Goal: Task Accomplishment & Management: Manage account settings

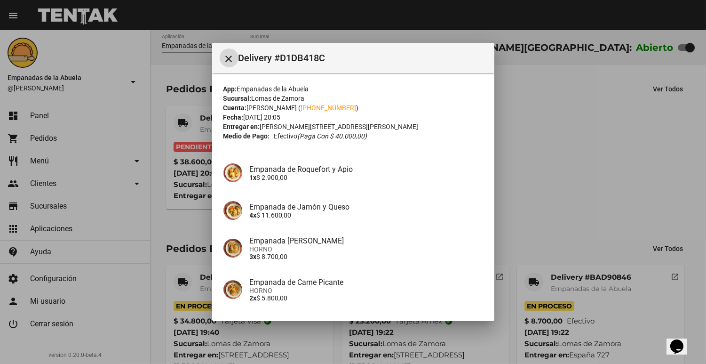
scroll to position [109, 0]
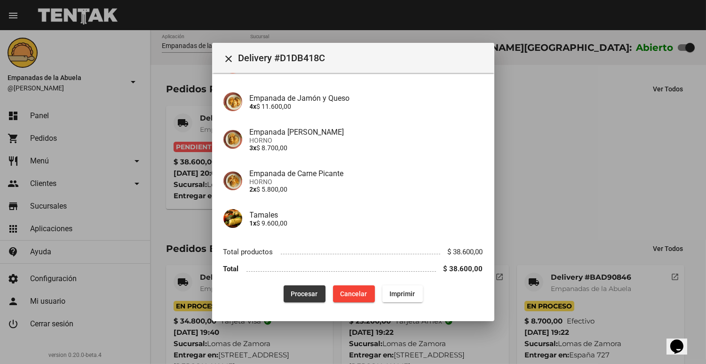
click at [297, 300] on button "Procesar" at bounding box center [305, 293] width 42 height 17
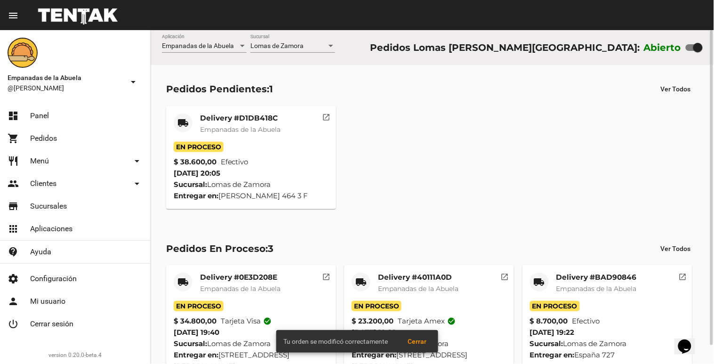
click at [237, 125] on span "Empanadas de la Abuela" at bounding box center [240, 129] width 80 height 8
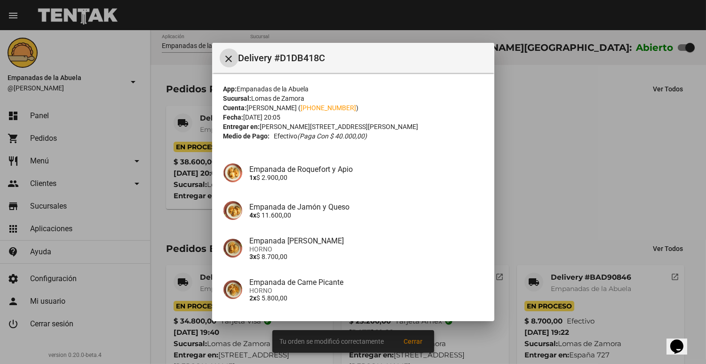
scroll to position [109, 0]
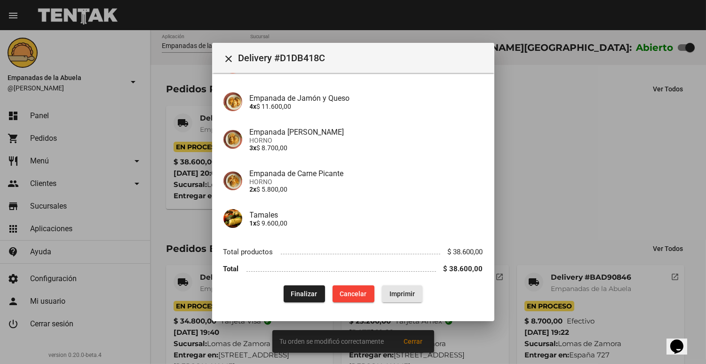
click at [390, 295] on span "Imprimir" at bounding box center [402, 294] width 25 height 8
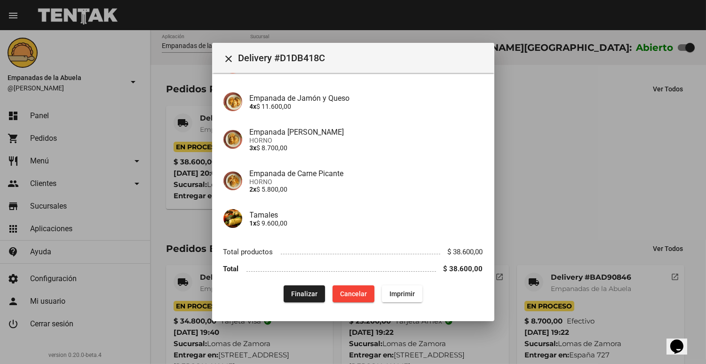
click at [215, 243] on mat-dialog-content "App: Empanadas de la Abuela Sucursal: Lomas [PERSON_NAME][GEOGRAPHIC_DATA] Cuen…" at bounding box center [353, 191] width 282 height 236
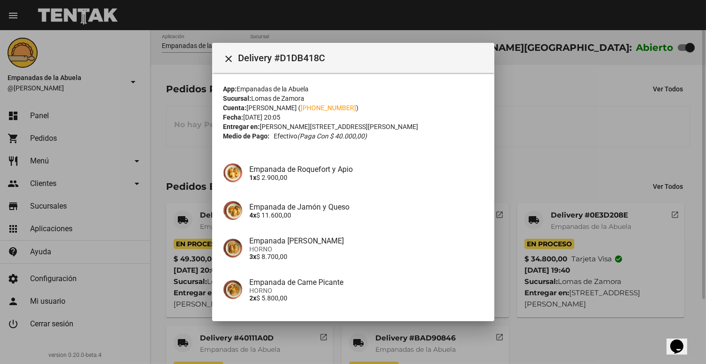
drag, startPoint x: 622, startPoint y: 77, endPoint x: 606, endPoint y: 88, distance: 19.2
click at [615, 81] on div at bounding box center [353, 182] width 706 height 364
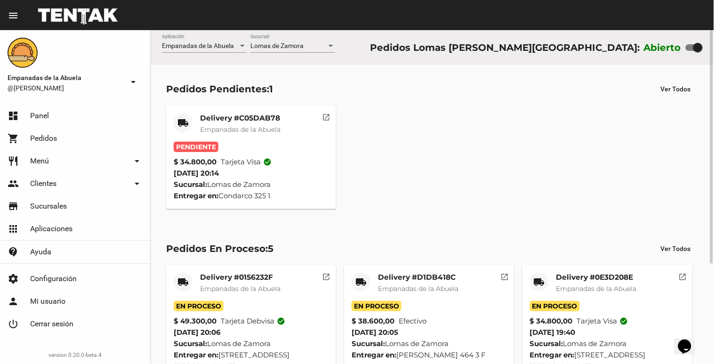
click at [265, 134] on div "Delivery #C05DAB78 Empanadas de la Abuela" at bounding box center [240, 127] width 80 height 28
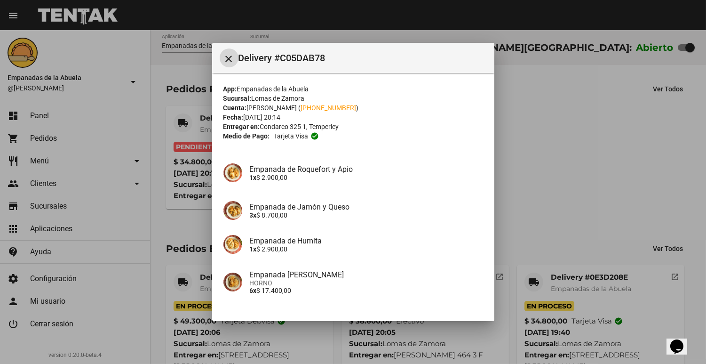
scroll to position [109, 0]
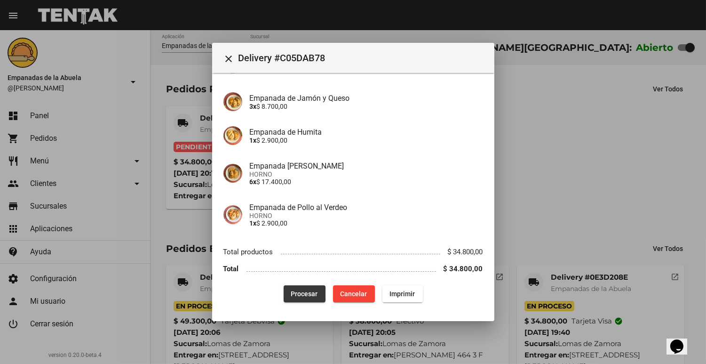
click at [303, 292] on span "Procesar" at bounding box center [304, 294] width 27 height 8
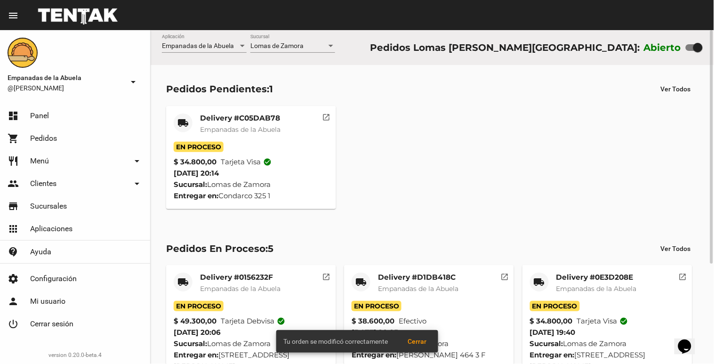
click at [211, 121] on mat-card-title "Delivery #C05DAB78" at bounding box center [240, 117] width 80 height 9
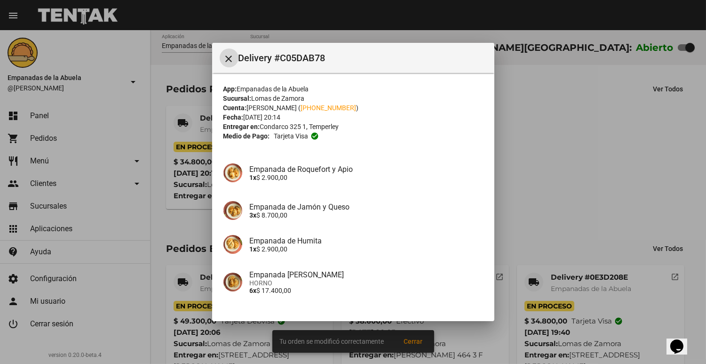
scroll to position [109, 0]
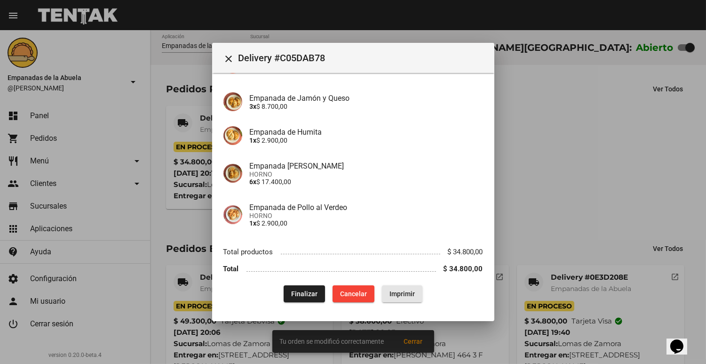
click at [390, 295] on span "Imprimir" at bounding box center [402, 294] width 25 height 8
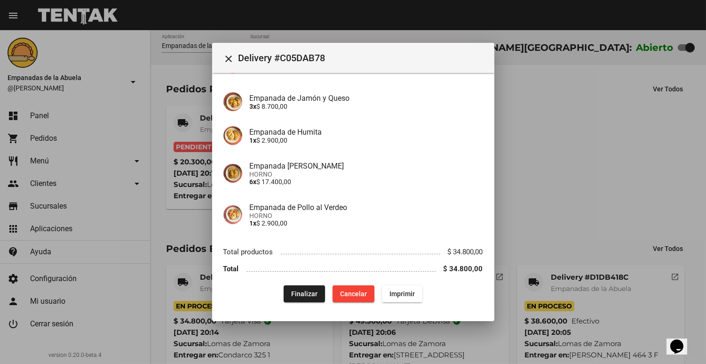
click at [184, 139] on div at bounding box center [353, 182] width 706 height 364
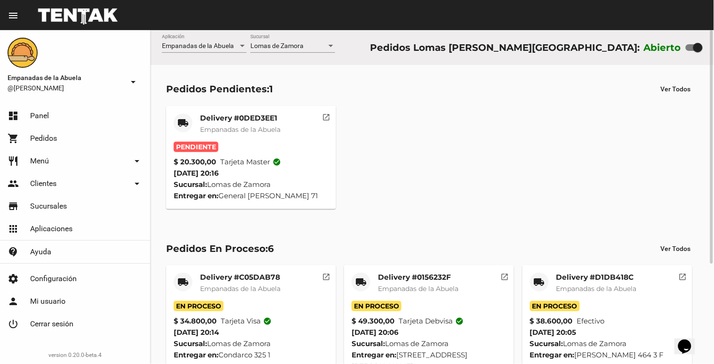
click at [220, 117] on mat-card-title "Delivery #0DED3EE1" at bounding box center [240, 117] width 80 height 9
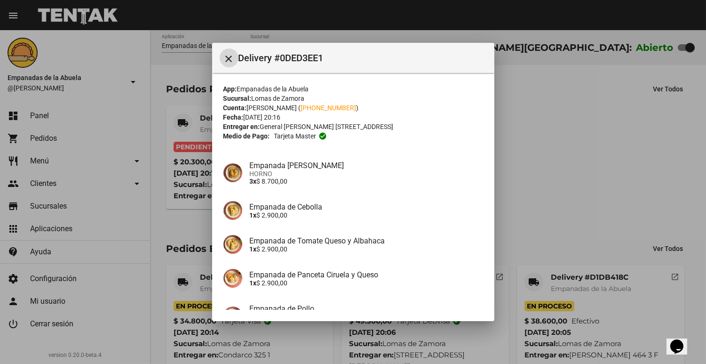
scroll to position [101, 0]
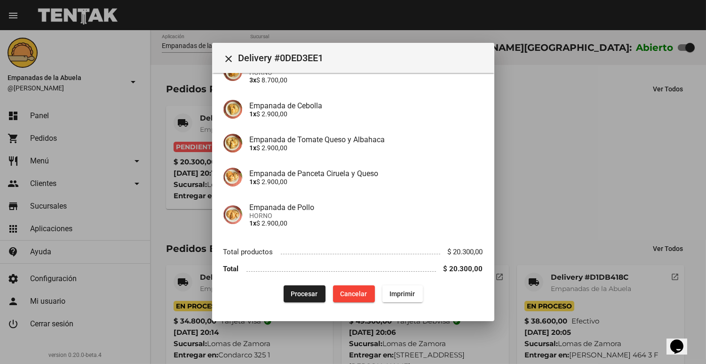
click at [283, 307] on mat-dialog-content "App: Empanadas de la Abuela Sucursal: Lomas [PERSON_NAME] Cuenta: [PERSON_NAME]…" at bounding box center [353, 191] width 282 height 236
click at [284, 297] on button "Procesar" at bounding box center [305, 293] width 42 height 17
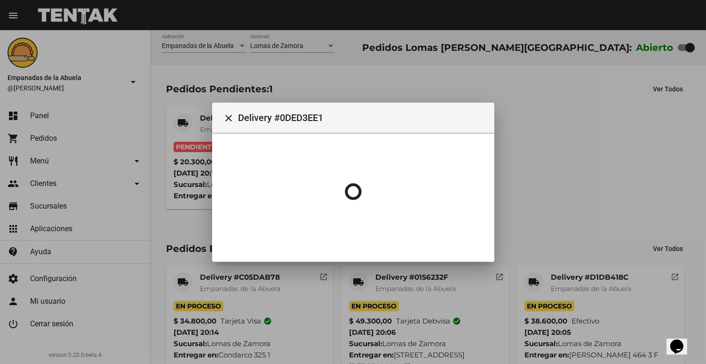
scroll to position [0, 0]
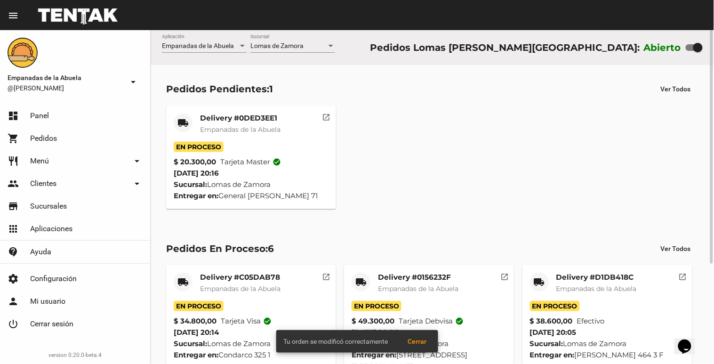
click at [208, 123] on div "Delivery #0DED3EE1 Empanadas de la Abuela" at bounding box center [240, 127] width 80 height 28
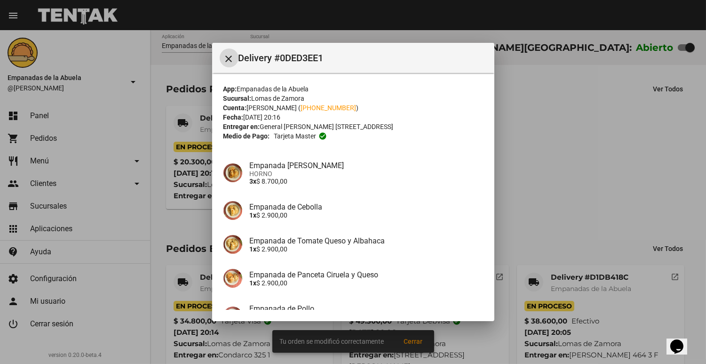
scroll to position [101, 0]
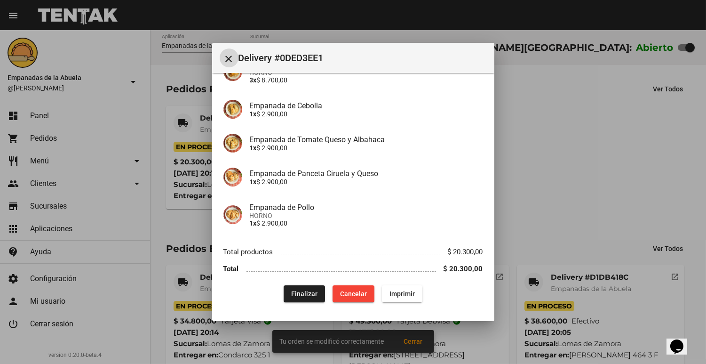
click at [401, 300] on button "Imprimir" at bounding box center [402, 293] width 40 height 17
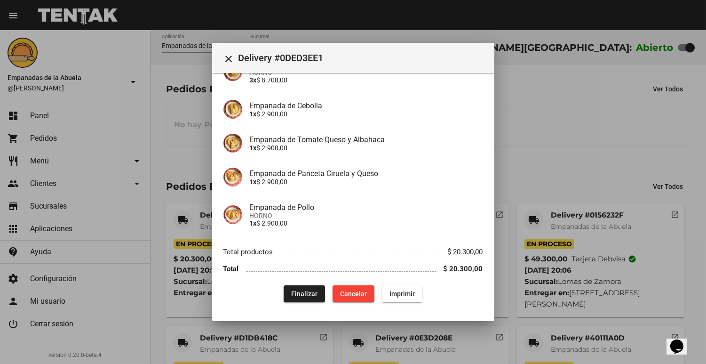
click at [530, 141] on div at bounding box center [353, 182] width 706 height 364
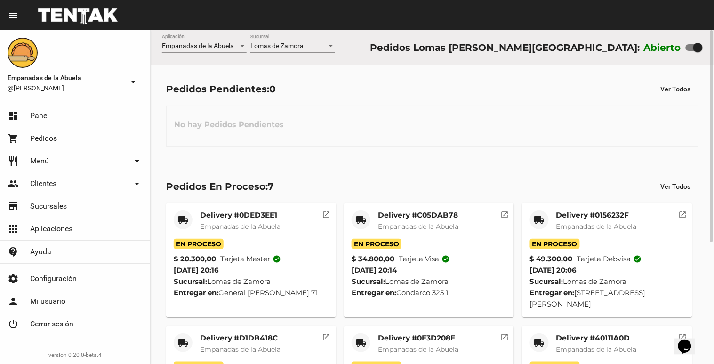
click at [445, 203] on mat-card "local_shipping Delivery #C05DAB78 Empanadas de la Abuela En Proceso $ 34.800,00…" at bounding box center [429, 260] width 170 height 114
click at [429, 223] on span "Empanadas de la Abuela" at bounding box center [418, 226] width 80 height 8
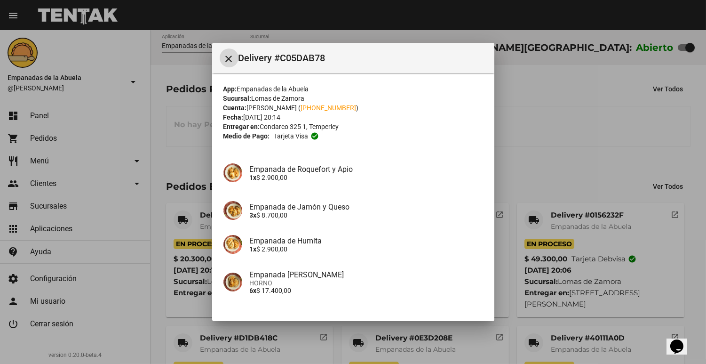
click at [530, 162] on div at bounding box center [353, 182] width 706 height 364
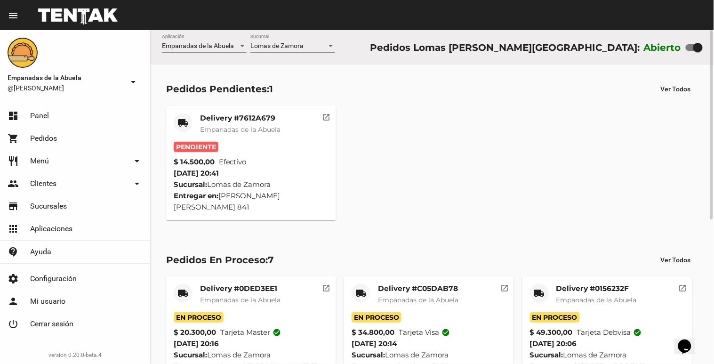
click at [187, 106] on mat-card "local_shipping Delivery #7612A679 Empanadas de la Abuela Pendiente $ 14.500,00 …" at bounding box center [251, 163] width 170 height 114
click at [192, 121] on div "local_shipping" at bounding box center [183, 122] width 19 height 19
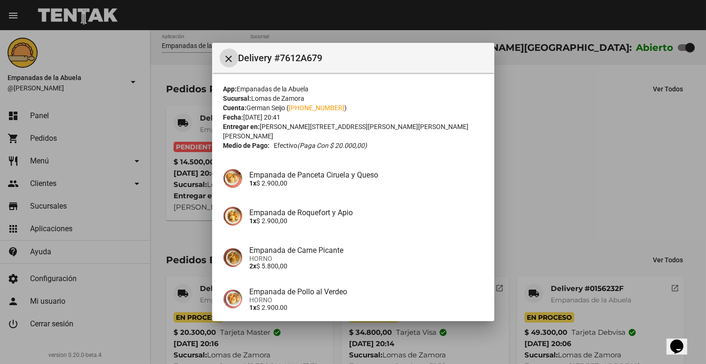
scroll to position [74, 0]
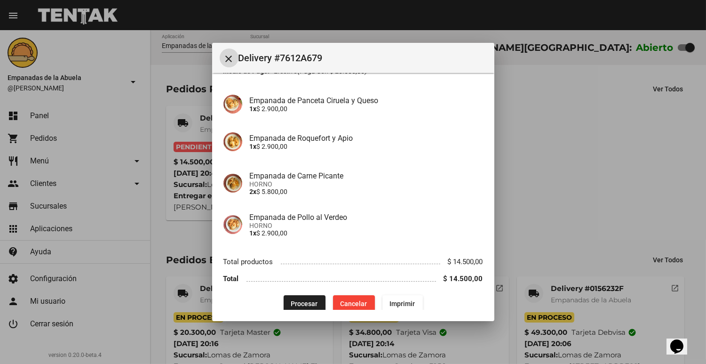
click at [313, 299] on button "Procesar" at bounding box center [305, 303] width 42 height 17
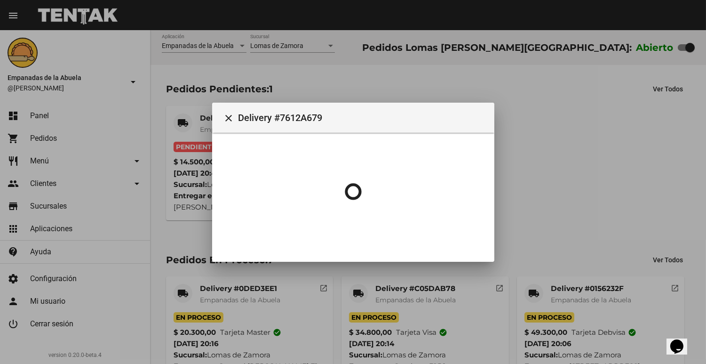
scroll to position [0, 0]
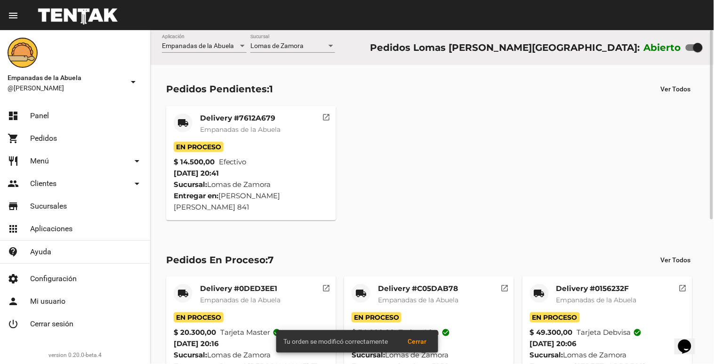
click at [259, 110] on mat-card "local_shipping Delivery #7612A679 Empanadas de la Abuela En Proceso $ 14.500,00…" at bounding box center [251, 163] width 170 height 114
click at [259, 129] on span "Empanadas de la Abuela" at bounding box center [240, 129] width 80 height 8
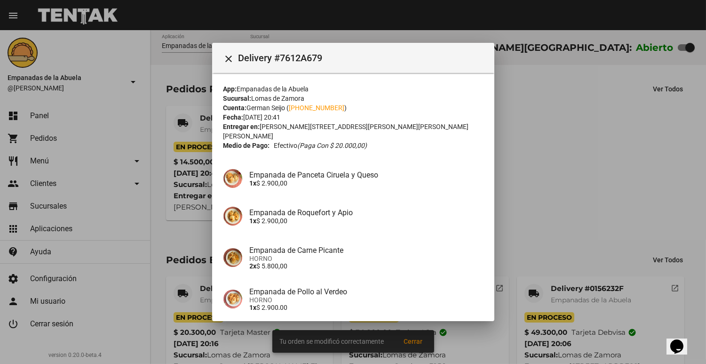
click at [404, 296] on span "HORNO" at bounding box center [366, 300] width 233 height 8
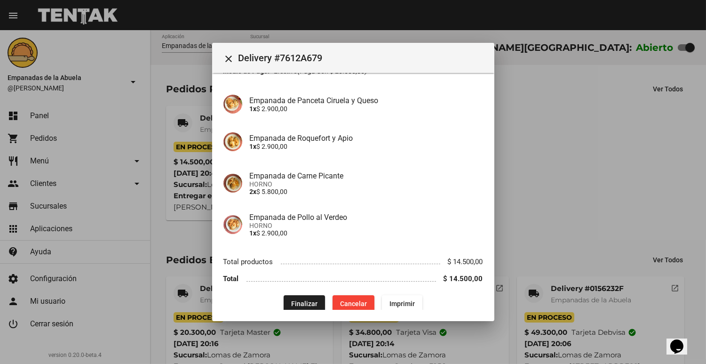
click at [402, 300] on span "Imprimir" at bounding box center [402, 304] width 25 height 8
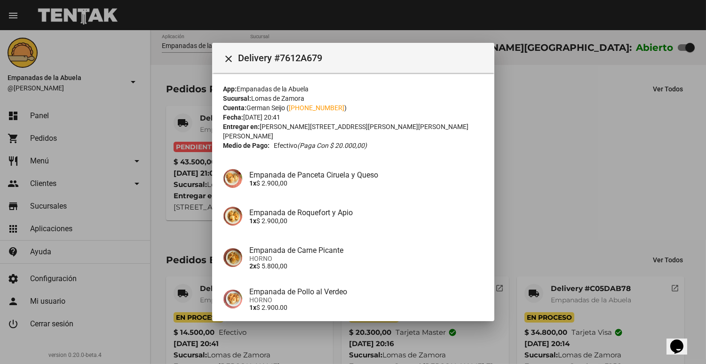
click at [624, 115] on div at bounding box center [353, 182] width 706 height 364
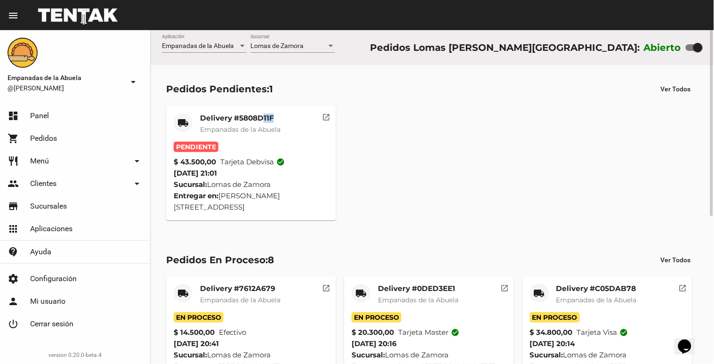
drag, startPoint x: 264, startPoint y: 113, endPoint x: 283, endPoint y: 101, distance: 23.1
click at [283, 101] on div "Pedidos Pendientes: 1 Ver Todos local_shipping Delivery #5808D11F Empanadas de …" at bounding box center [432, 150] width 563 height 170
drag, startPoint x: 283, startPoint y: 101, endPoint x: 241, endPoint y: 126, distance: 49.4
click at [241, 126] on span "Empanadas de la Abuela" at bounding box center [240, 129] width 80 height 8
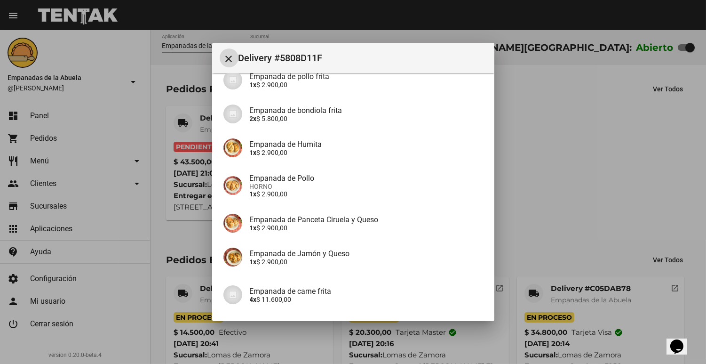
scroll to position [237, 0]
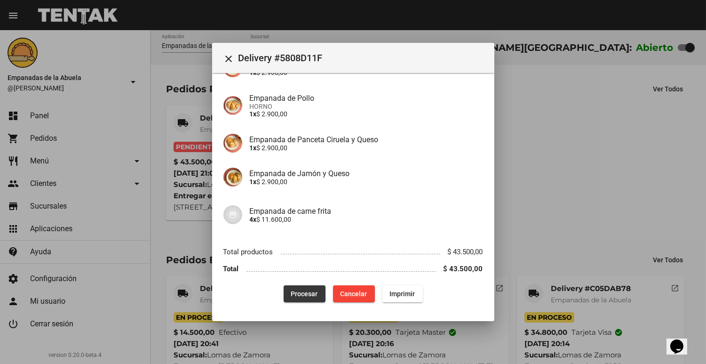
click at [291, 294] on span "Procesar" at bounding box center [304, 294] width 27 height 8
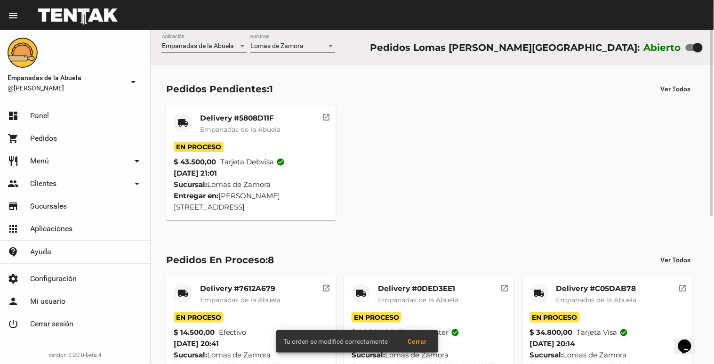
click at [193, 135] on mat-card-header "local_shipping Delivery #5808D11F Empanadas de [GEOGRAPHIC_DATA]" at bounding box center [251, 127] width 155 height 28
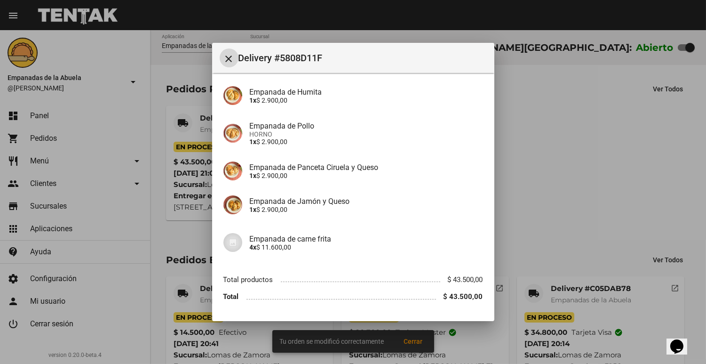
scroll to position [237, 0]
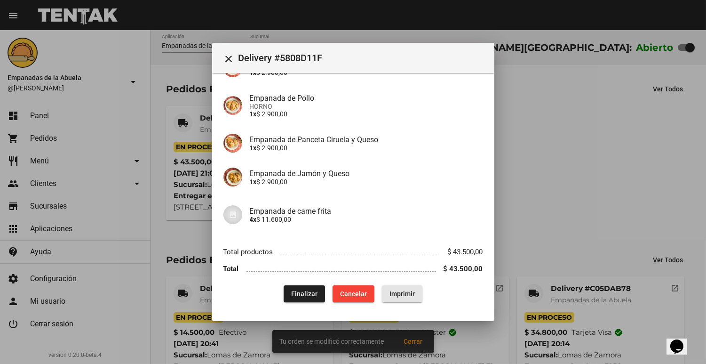
click at [383, 289] on button "Imprimir" at bounding box center [402, 293] width 40 height 17
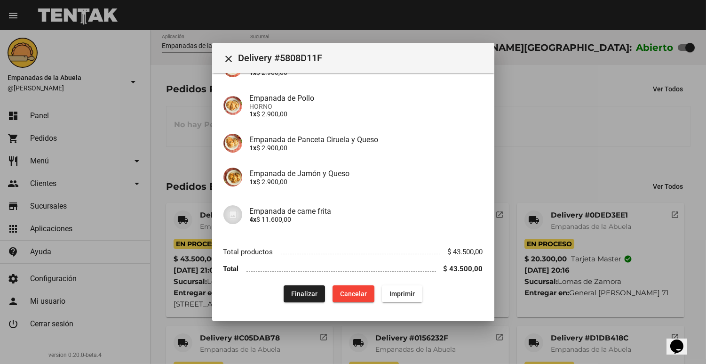
click at [537, 329] on div at bounding box center [353, 182] width 706 height 364
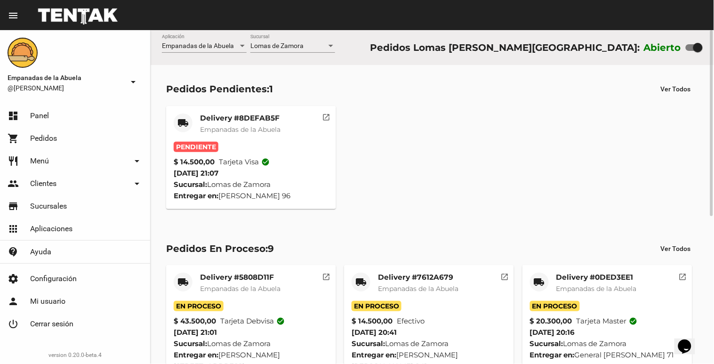
click at [242, 142] on div "Pendiente" at bounding box center [251, 147] width 155 height 10
click at [254, 128] on span "Empanadas de la Abuela" at bounding box center [240, 129] width 80 height 8
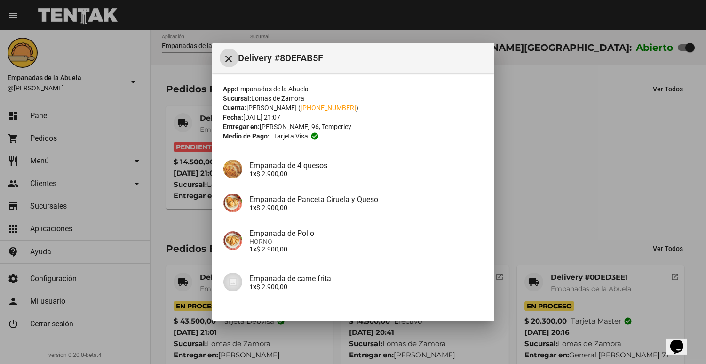
scroll to position [101, 0]
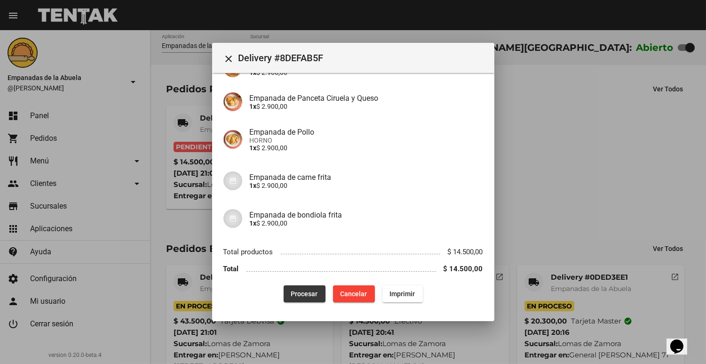
click at [309, 288] on button "Procesar" at bounding box center [305, 293] width 42 height 17
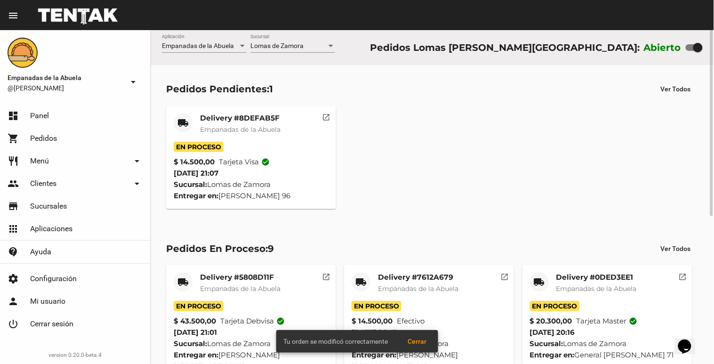
click at [244, 132] on span "Empanadas de la Abuela" at bounding box center [240, 129] width 80 height 8
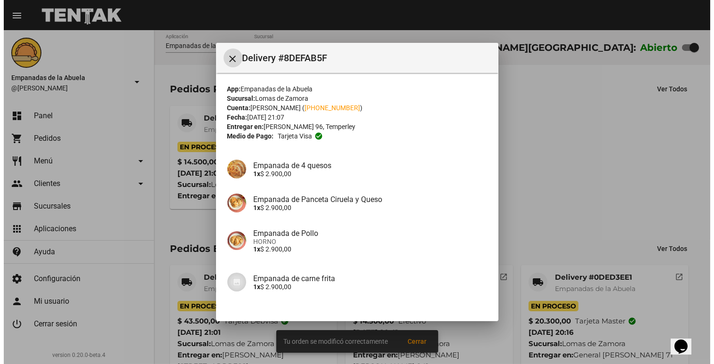
scroll to position [101, 0]
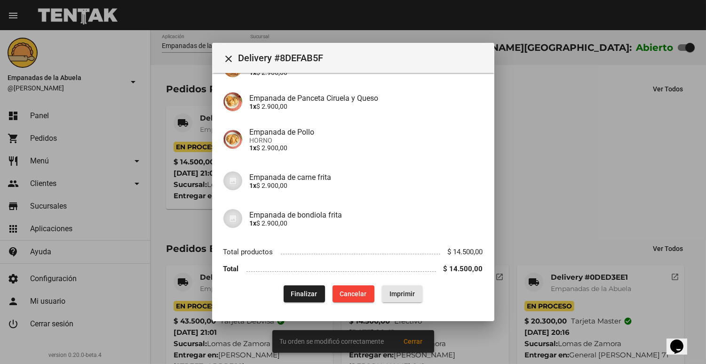
click at [390, 292] on span "Imprimir" at bounding box center [402, 294] width 25 height 8
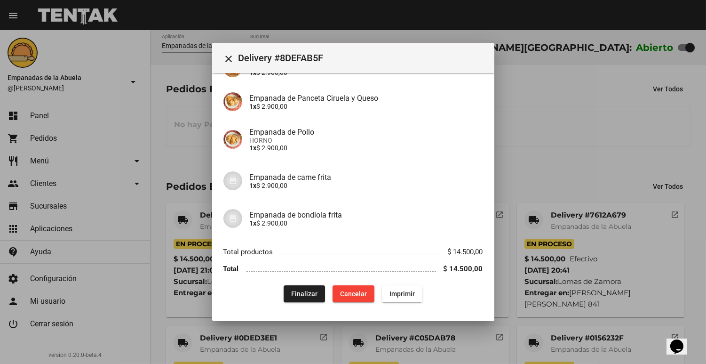
click at [582, 161] on div at bounding box center [353, 182] width 706 height 364
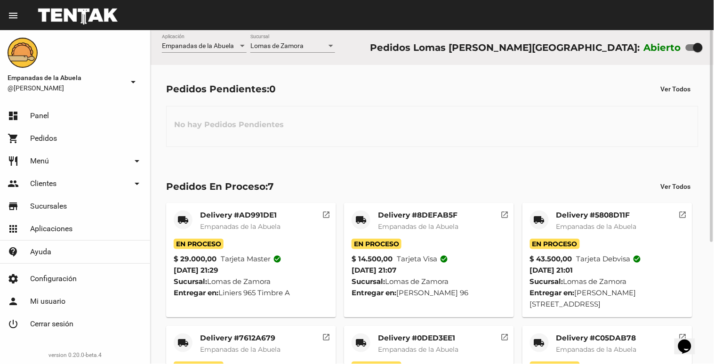
click at [566, 228] on span "Empanadas de la Abuela" at bounding box center [596, 226] width 80 height 8
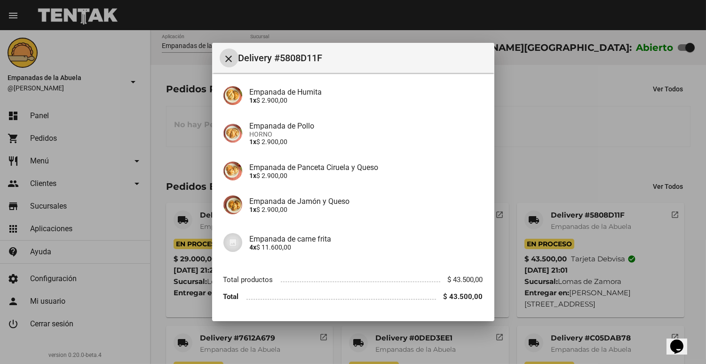
scroll to position [237, 0]
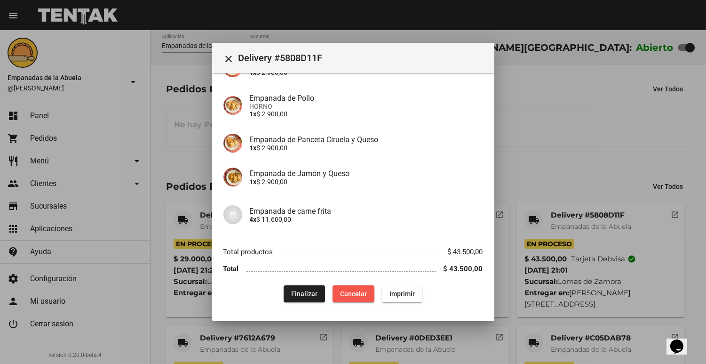
click at [353, 294] on span "Cancelar" at bounding box center [353, 294] width 27 height 8
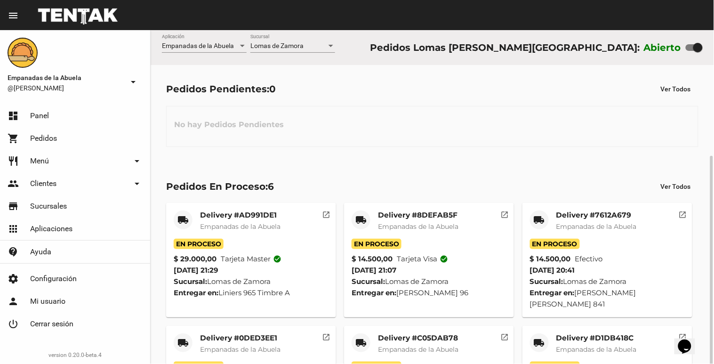
scroll to position [69, 0]
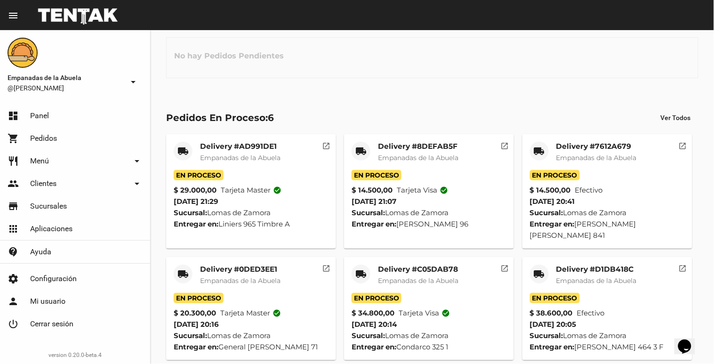
click at [83, 143] on link "shopping_cart Pedidos" at bounding box center [75, 138] width 150 height 23
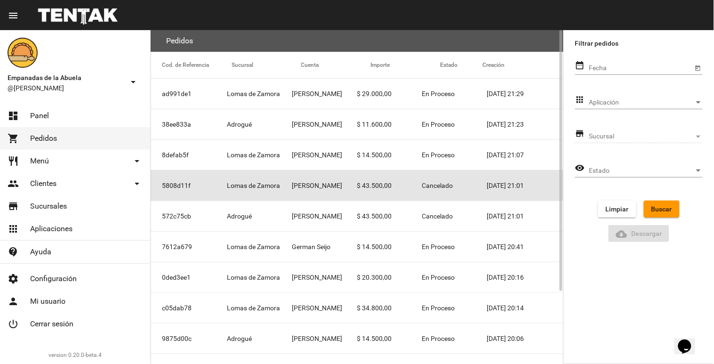
click at [307, 189] on mat-cell "[PERSON_NAME]" at bounding box center [324, 185] width 65 height 30
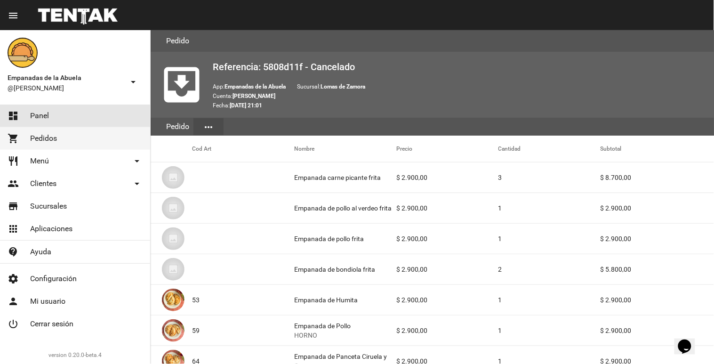
click at [31, 112] on span "Panel" at bounding box center [39, 115] width 19 height 9
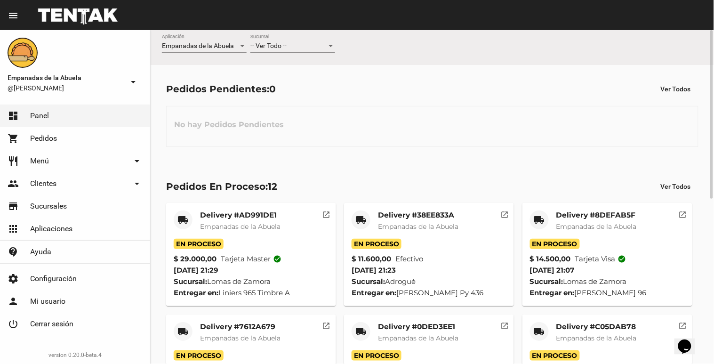
click at [278, 33] on div "Empanadas de la Abuela Aplicación -- Ver Todo -- Sucursal" at bounding box center [432, 47] width 563 height 35
click at [274, 40] on div "-- Ver Todo -- Sucursal" at bounding box center [292, 43] width 85 height 18
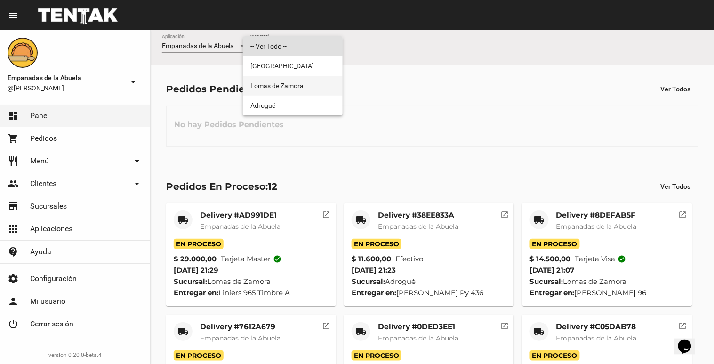
click at [265, 88] on span "Lomas de Zamora" at bounding box center [292, 86] width 85 height 20
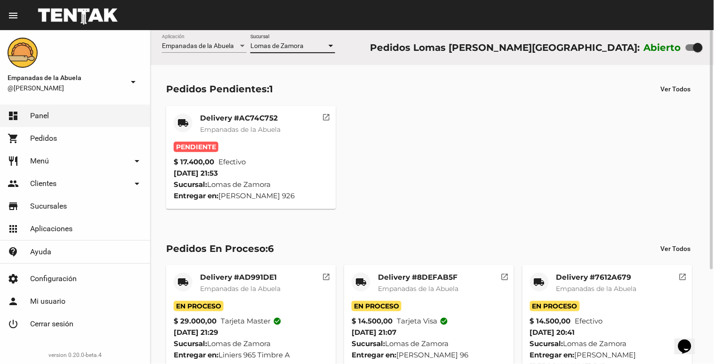
click at [255, 119] on mat-card-title "Delivery #AC74C752" at bounding box center [240, 117] width 80 height 9
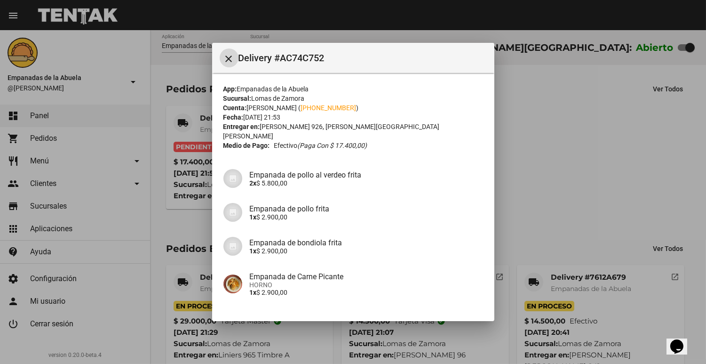
scroll to position [101, 0]
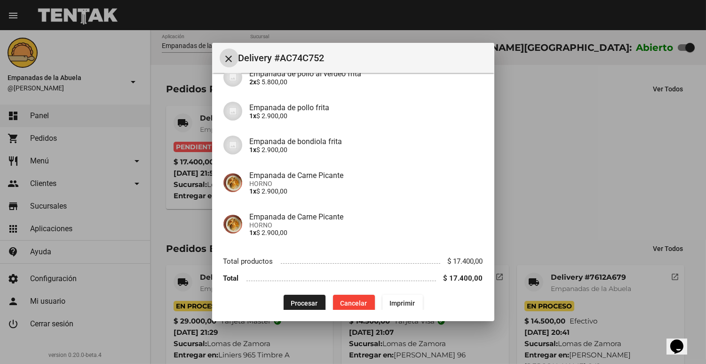
click at [297, 299] on span "Procesar" at bounding box center [304, 303] width 27 height 8
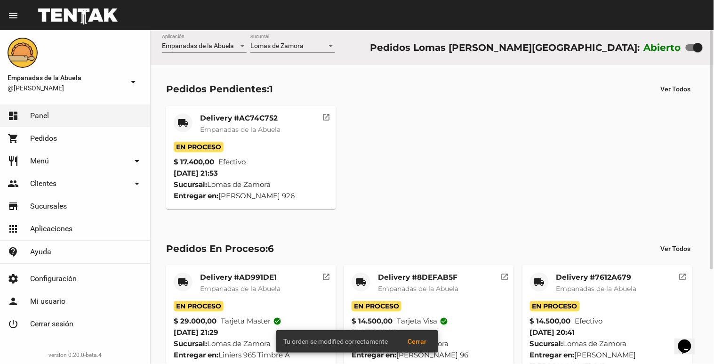
click at [253, 115] on mat-card-title "Delivery #AC74C752" at bounding box center [240, 117] width 80 height 9
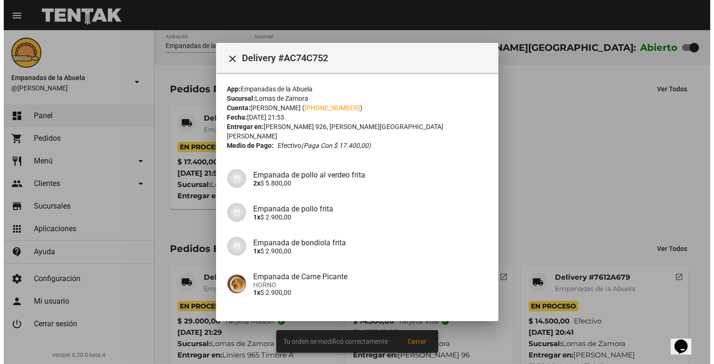
scroll to position [101, 0]
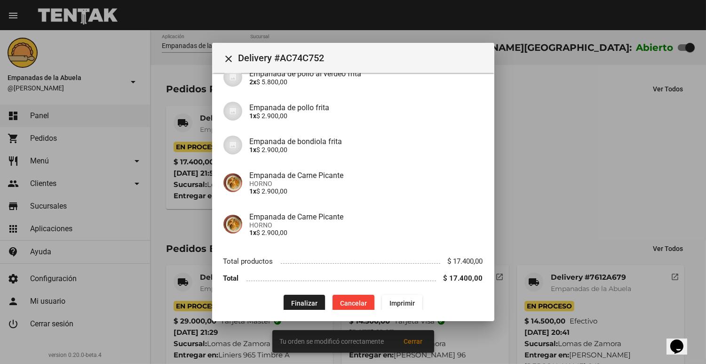
click at [392, 299] on span "Imprimir" at bounding box center [402, 303] width 25 height 8
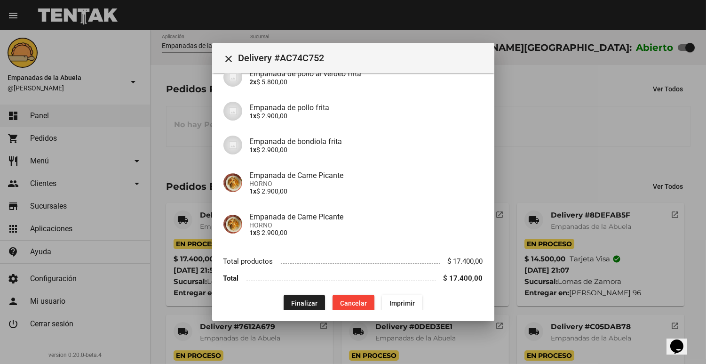
click at [595, 128] on div at bounding box center [353, 182] width 706 height 364
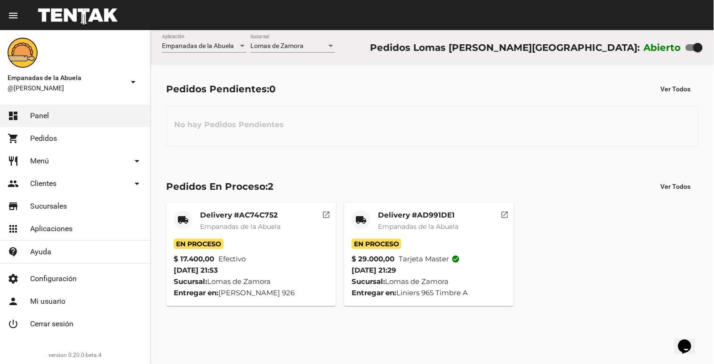
click at [685, 53] on div "Abierto" at bounding box center [673, 47] width 59 height 15
click at [694, 50] on div at bounding box center [697, 47] width 9 height 9
click at [690, 51] on input "checkbox" at bounding box center [690, 51] width 0 height 0
click at [688, 48] on div at bounding box center [694, 47] width 17 height 7
click at [690, 51] on input "checkbox" at bounding box center [690, 51] width 0 height 0
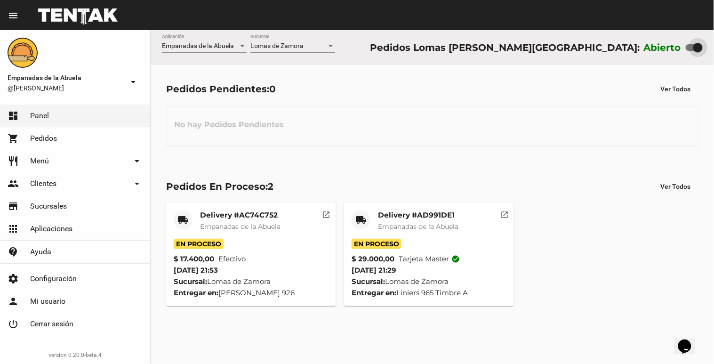
checkbox input "false"
